Goal: Entertainment & Leisure: Consume media (video, audio)

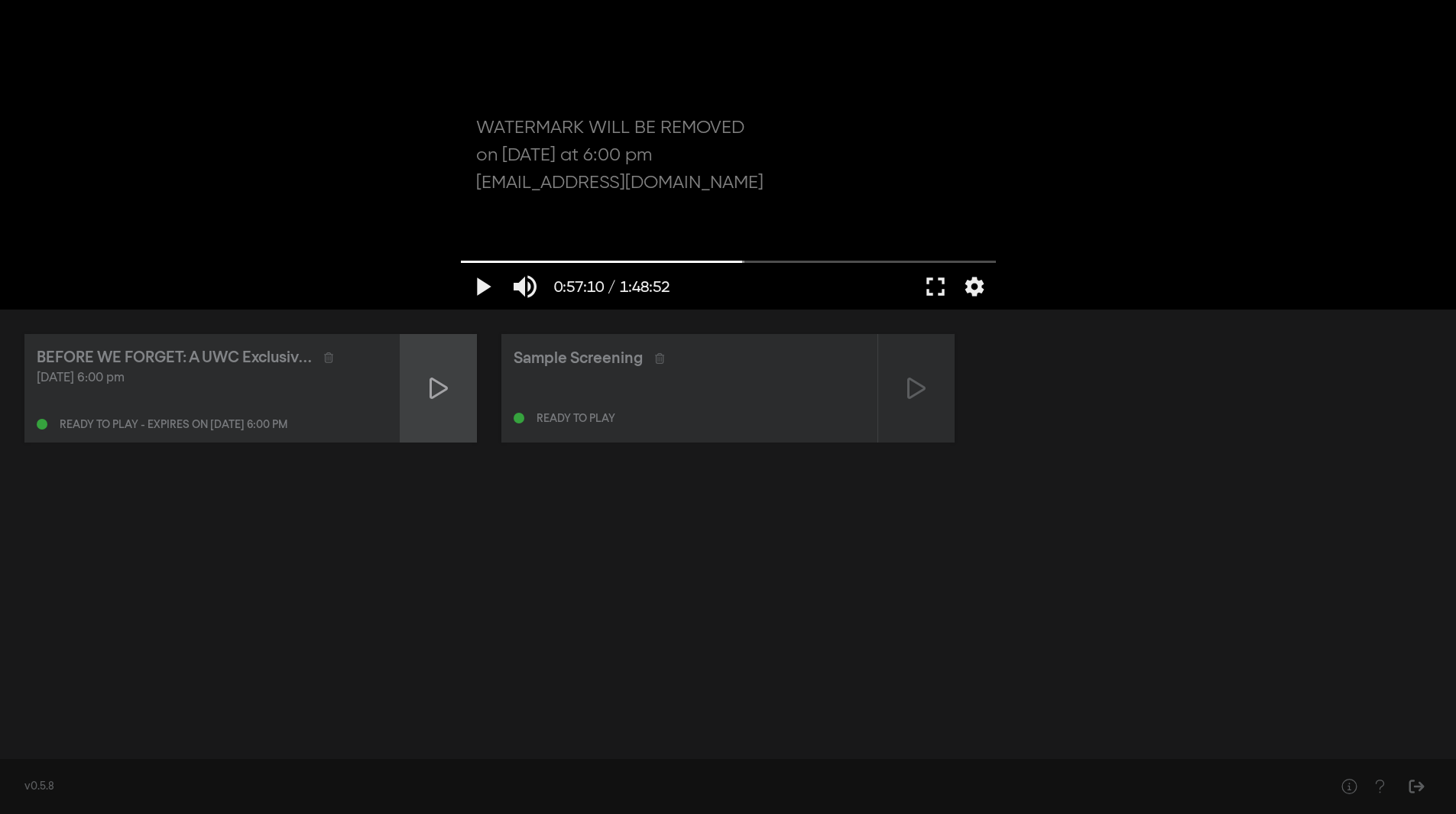
click at [441, 397] on icon at bounding box center [438, 388] width 18 height 24
click at [961, 286] on button "settings" at bounding box center [974, 287] width 35 height 46
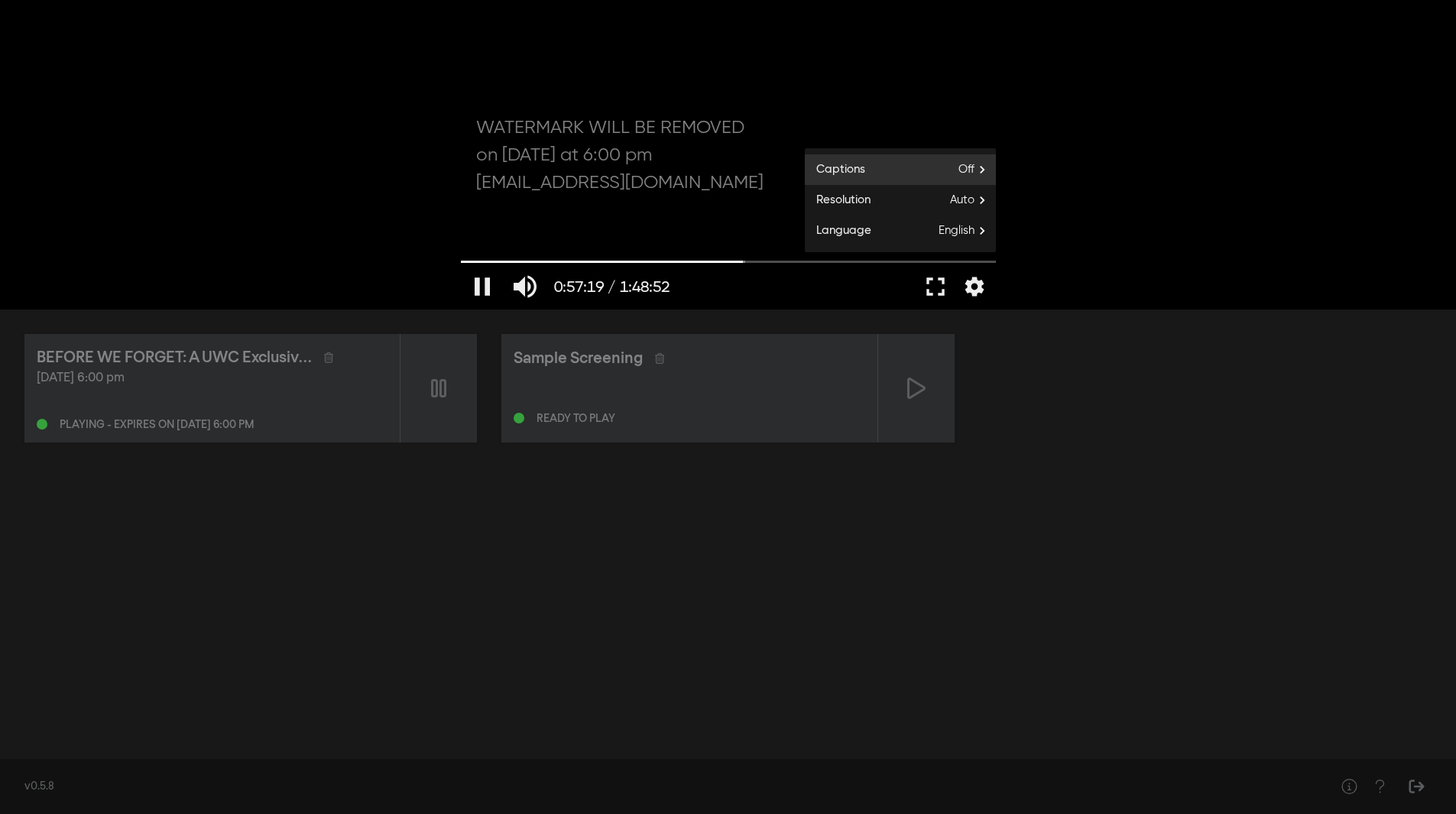
click at [989, 165] on span "Off" at bounding box center [976, 170] width 37 height 23
click at [912, 101] on div at bounding box center [729, 155] width 551 height 310
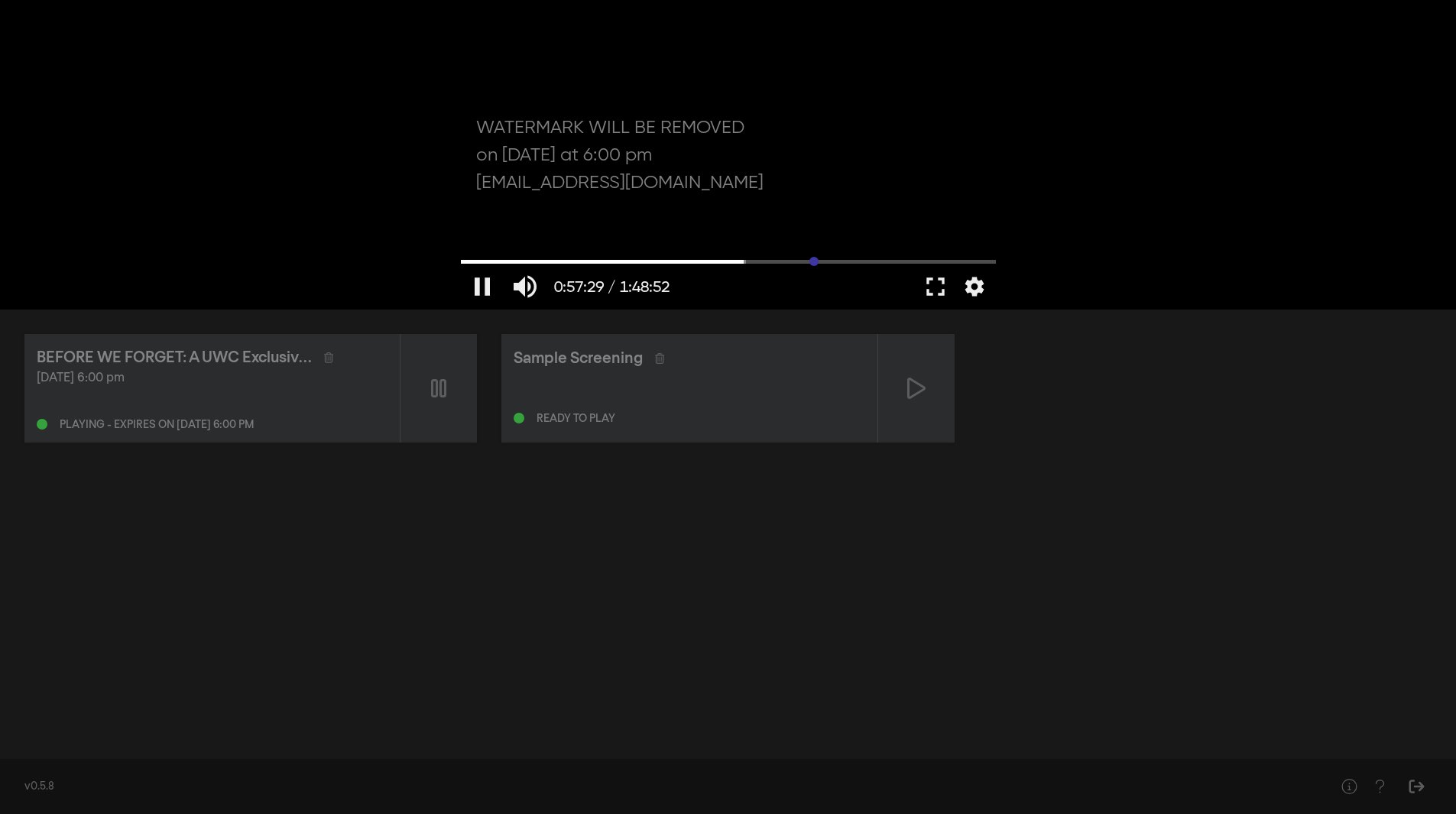
click at [814, 260] on input "Seek" at bounding box center [728, 262] width 535 height 10
click at [555, 259] on input "Seek" at bounding box center [728, 262] width 535 height 10
click at [680, 259] on input "Seek" at bounding box center [728, 262] width 535 height 10
click at [873, 261] on input "Seek" at bounding box center [728, 262] width 535 height 10
click at [480, 290] on button "pause" at bounding box center [481, 287] width 42 height 46
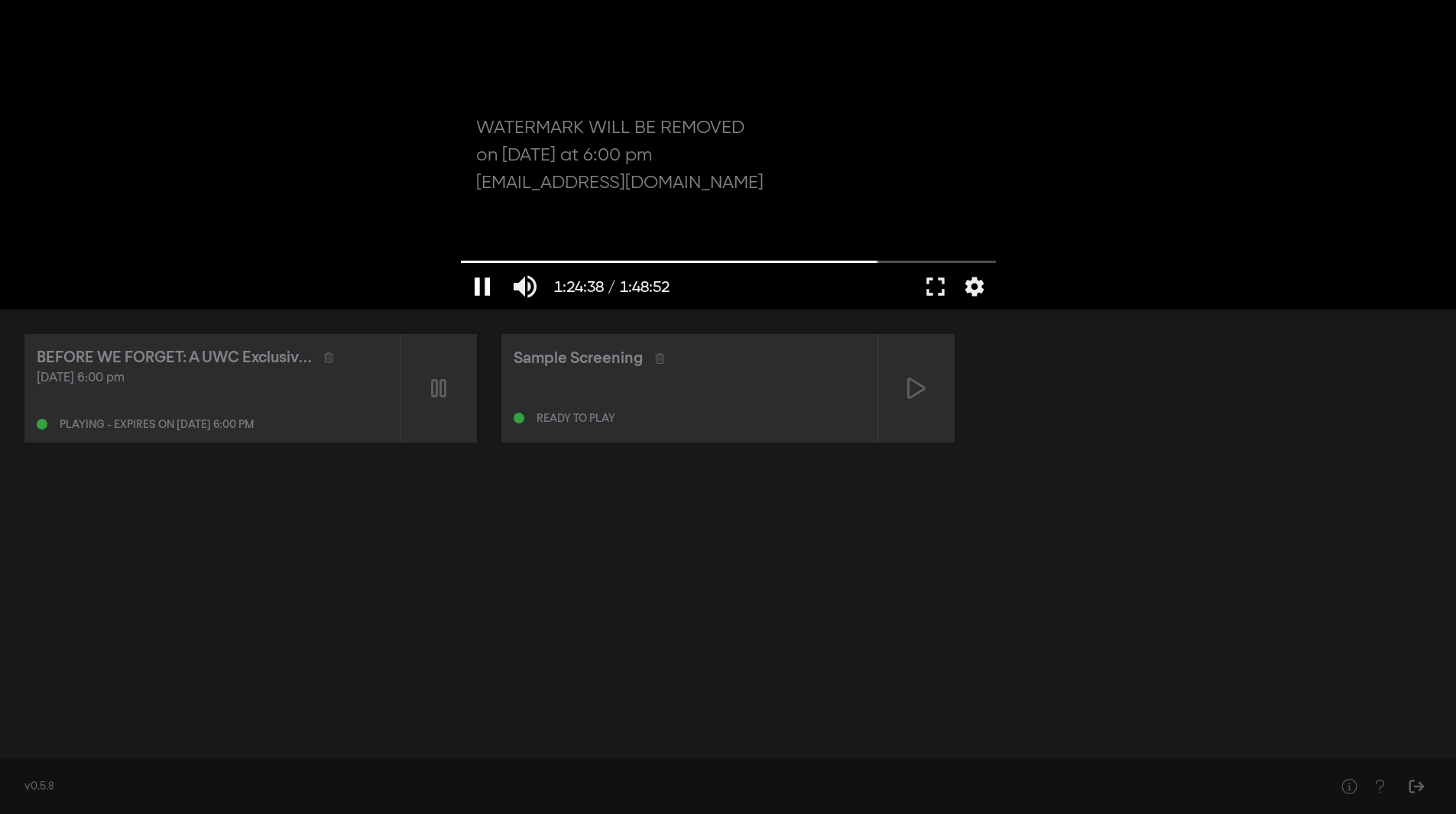
type input "5078.445715"
